Goal: Download file/media

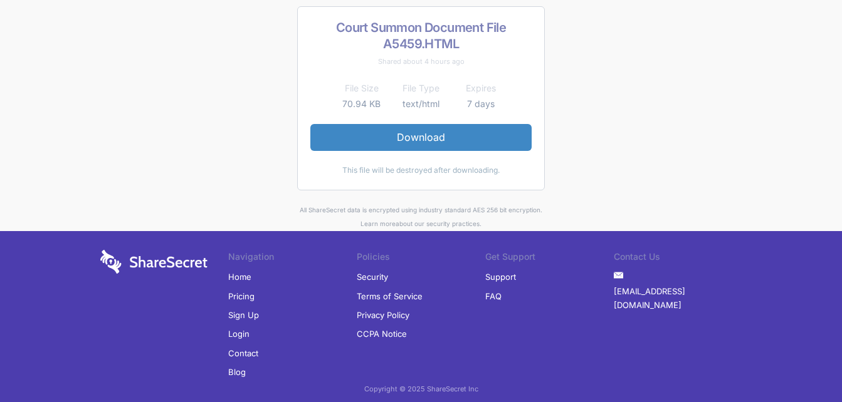
scroll to position [103, 0]
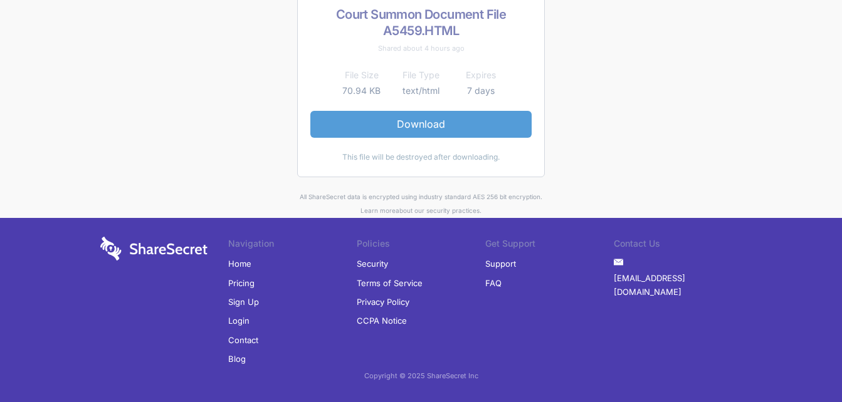
click at [410, 128] on link "Download" at bounding box center [420, 124] width 221 height 26
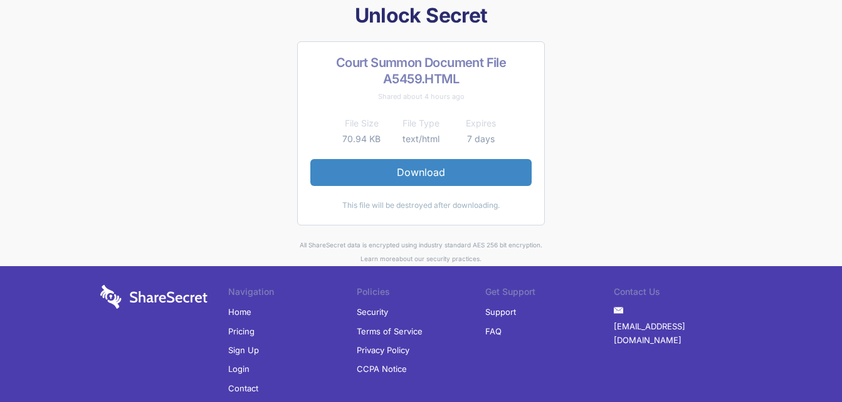
scroll to position [0, 0]
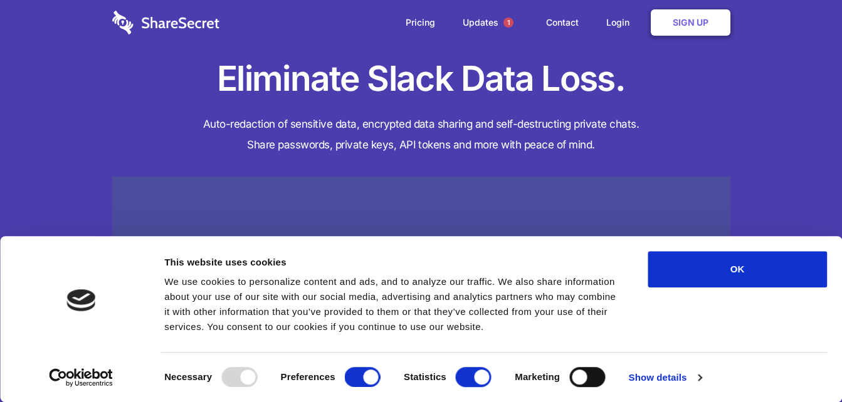
click at [446, 385] on div "Statistics" at bounding box center [448, 377] width 88 height 20
drag, startPoint x: 457, startPoint y: 382, endPoint x: 486, endPoint y: 377, distance: 28.8
click at [458, 382] on input "Statistics" at bounding box center [474, 377] width 36 height 20
checkbox input "false"
click at [358, 371] on input "Preferences" at bounding box center [363, 377] width 36 height 20
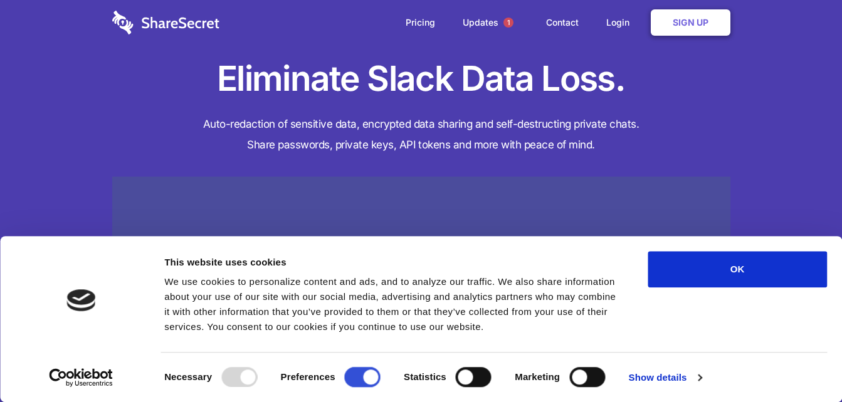
checkbox input "false"
click at [649, 150] on h4 "Auto-redaction of sensitive data, encrypted data sharing and self-destructing p…" at bounding box center [421, 134] width 618 height 41
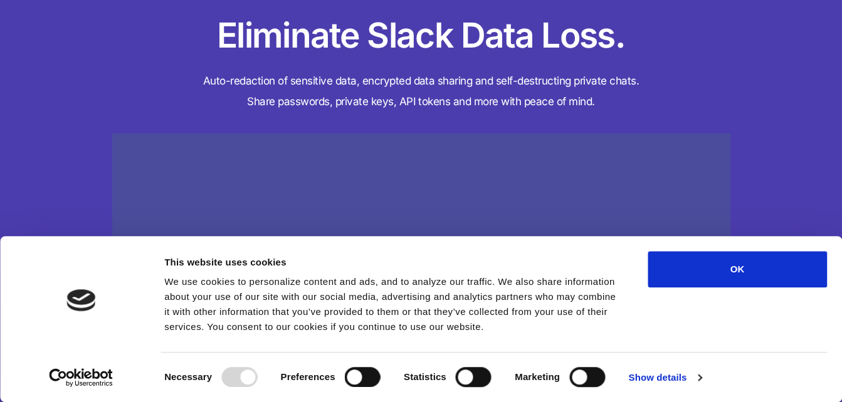
scroll to position [63, 0]
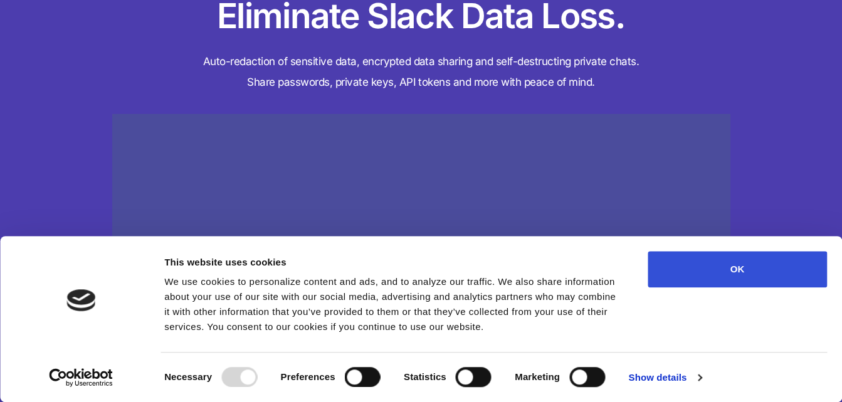
click at [732, 263] on button "OK" at bounding box center [736, 269] width 179 height 36
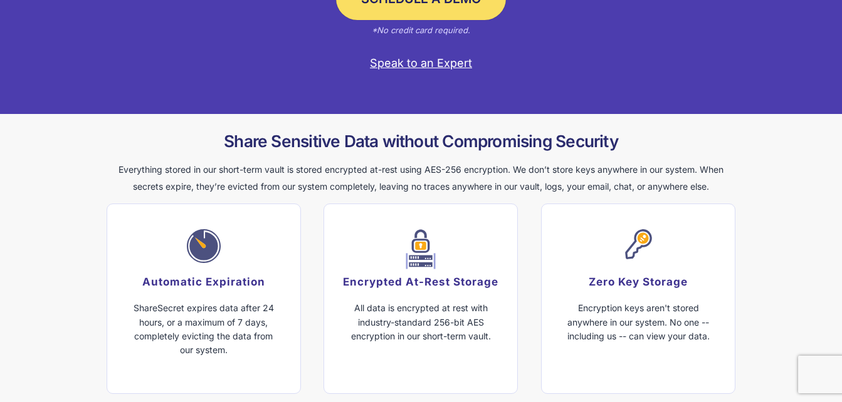
scroll to position [627, 0]
